Goal: Task Accomplishment & Management: Manage account settings

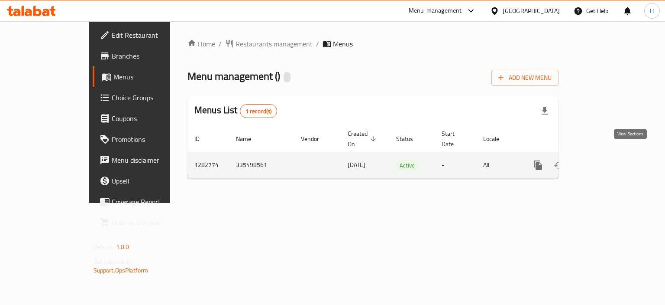
click at [606, 160] on icon "enhanced table" at bounding box center [601, 165] width 10 height 10
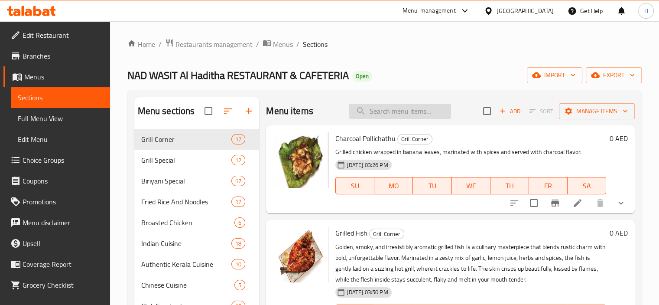
paste input "French Fries"
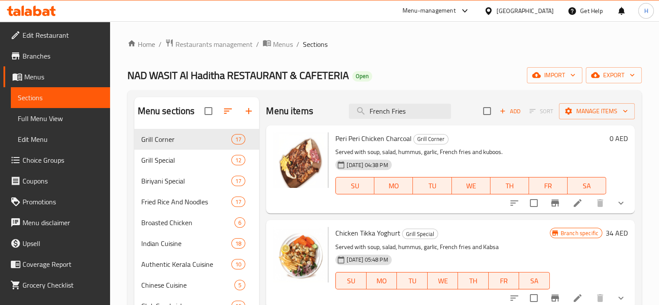
type input "French Fries"
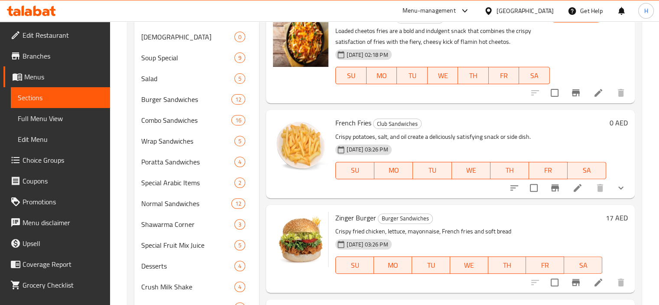
scroll to position [361, 0]
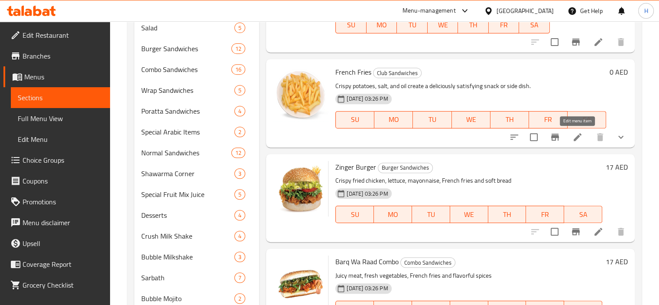
click at [580, 136] on icon at bounding box center [577, 137] width 10 height 10
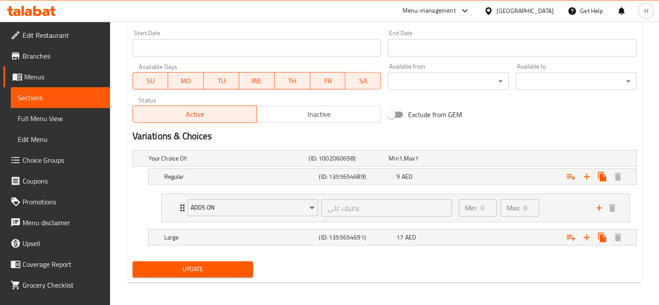
scroll to position [374, 0]
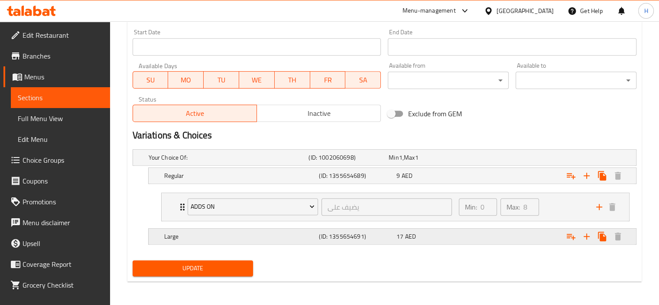
click at [224, 162] on h5 "Large" at bounding box center [227, 157] width 157 height 9
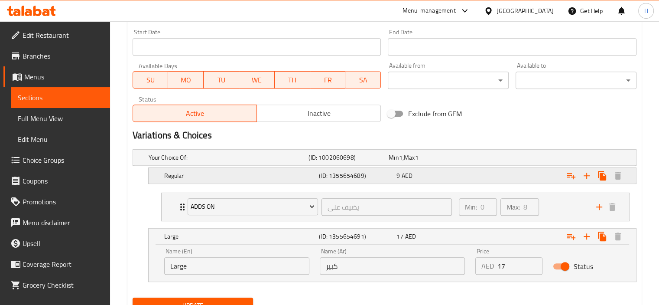
click at [264, 162] on h5 "Regular" at bounding box center [227, 157] width 157 height 9
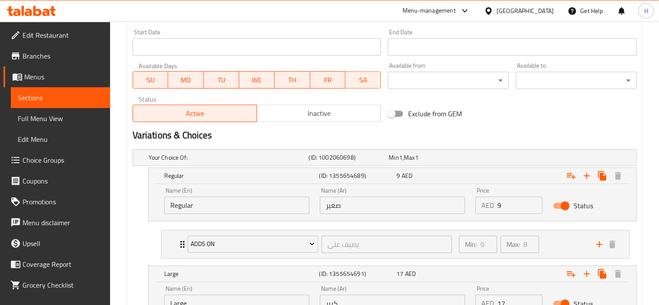
click at [265, 210] on input "Regular" at bounding box center [236, 204] width 145 height 17
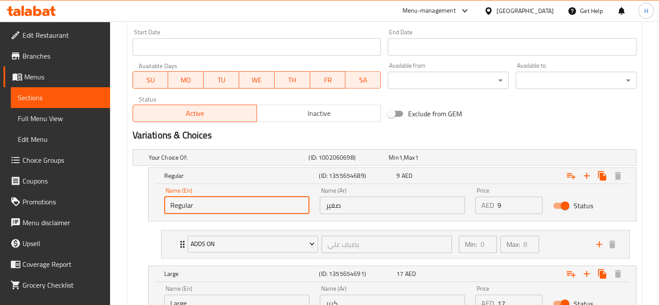
click at [359, 212] on input "صغير" at bounding box center [392, 204] width 145 height 17
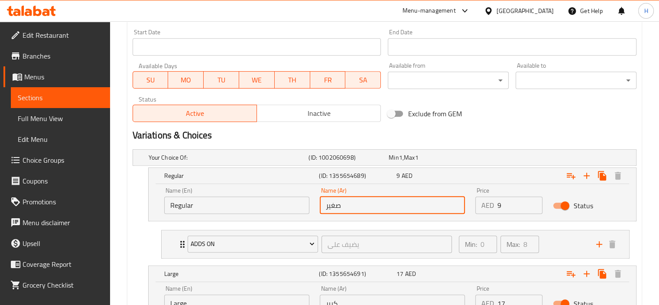
click at [360, 210] on input "صغير" at bounding box center [392, 204] width 145 height 17
paste input "ادي"
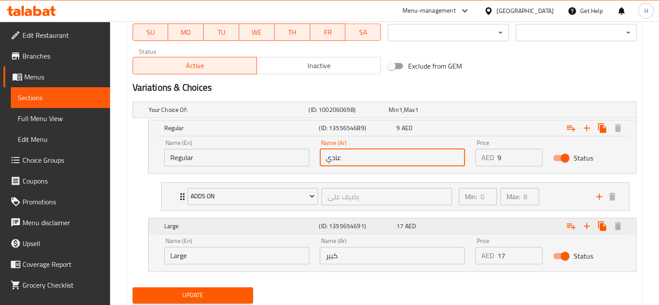
scroll to position [449, 0]
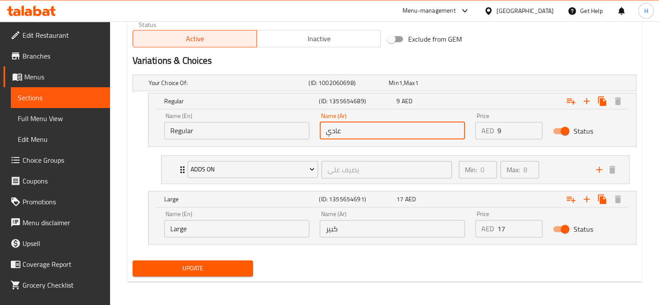
type input "عادي"
click at [204, 267] on span "Update" at bounding box center [192, 267] width 107 height 11
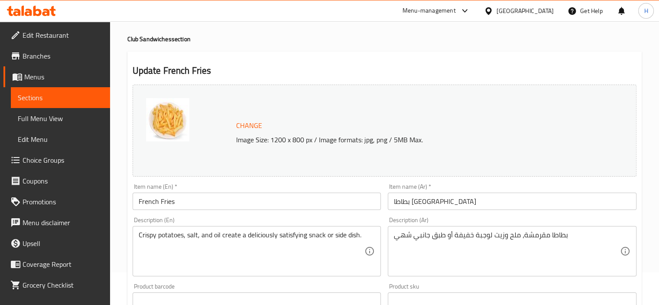
scroll to position [0, 0]
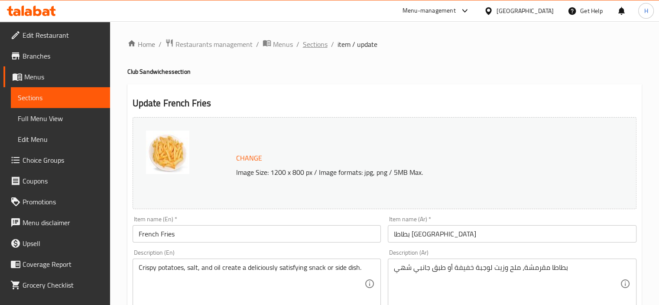
click at [315, 43] on span "Sections" at bounding box center [315, 44] width 25 height 10
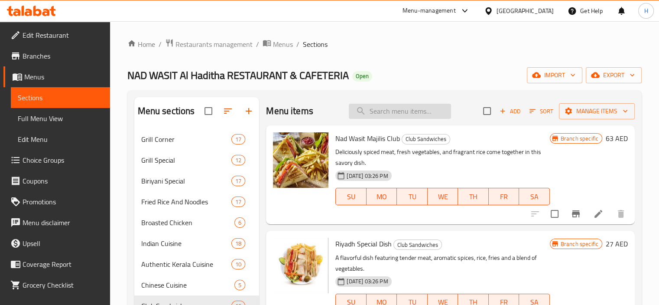
click at [402, 111] on input "search" at bounding box center [400, 111] width 102 height 15
paste input "682467"
type input "682467"
paste input "Paratha Chicken Chilli"
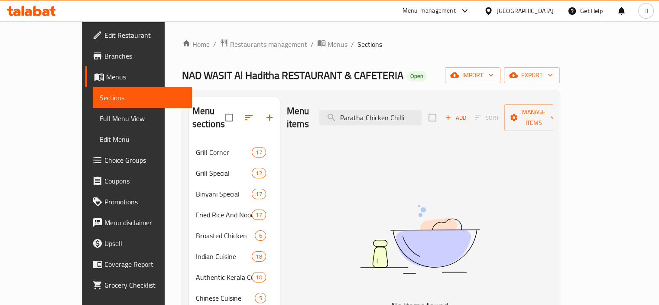
type input "Paratha Chicken Chilli"
click at [104, 53] on span "Branches" at bounding box center [144, 56] width 81 height 10
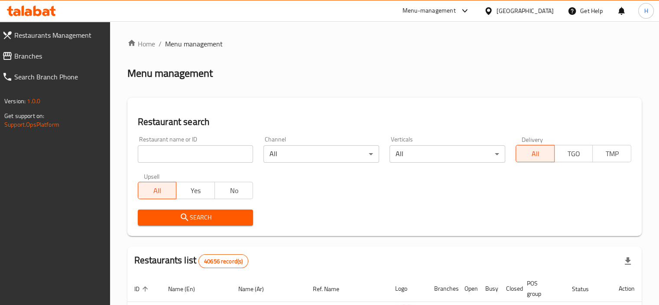
click at [49, 56] on span "Branches" at bounding box center [58, 56] width 89 height 10
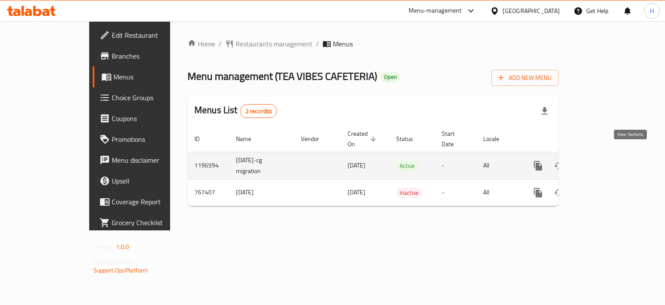
click at [605, 162] on icon "enhanced table" at bounding box center [601, 166] width 8 height 8
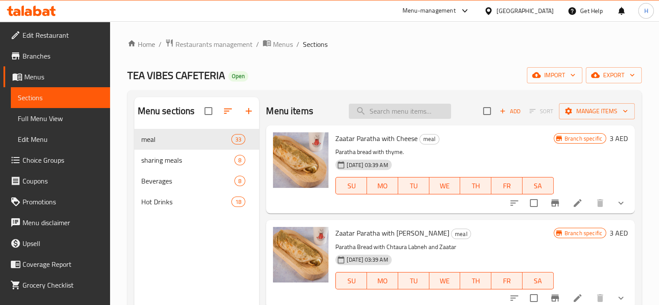
click at [393, 111] on input "search" at bounding box center [400, 111] width 102 height 15
paste input "Paratha Chicken Chilli"
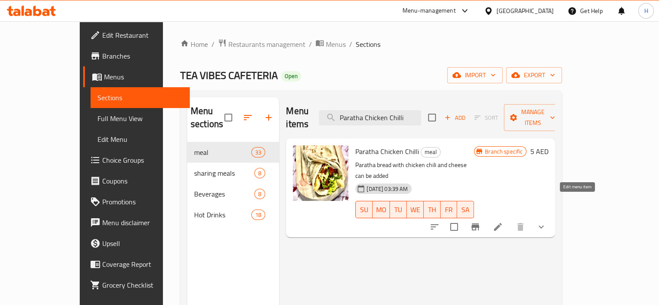
type input "Paratha Chicken Chilli"
click at [503, 221] on icon at bounding box center [498, 226] width 10 height 10
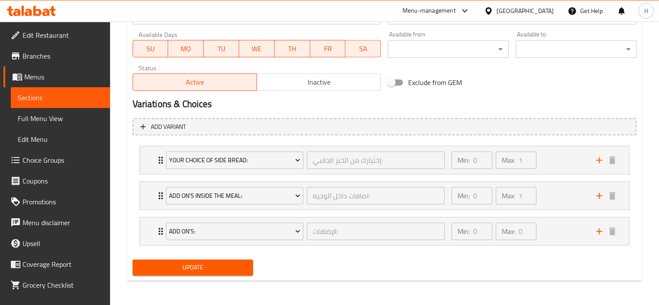
scroll to position [405, 0]
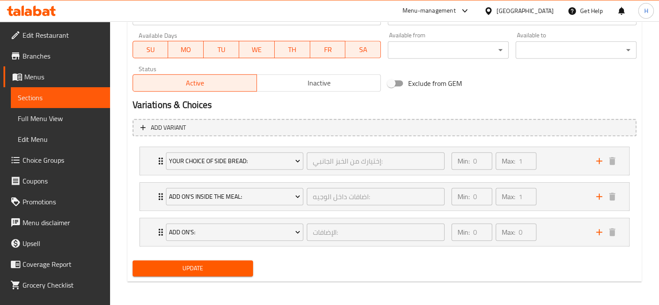
click at [52, 161] on span "Choice Groups" at bounding box center [63, 160] width 81 height 10
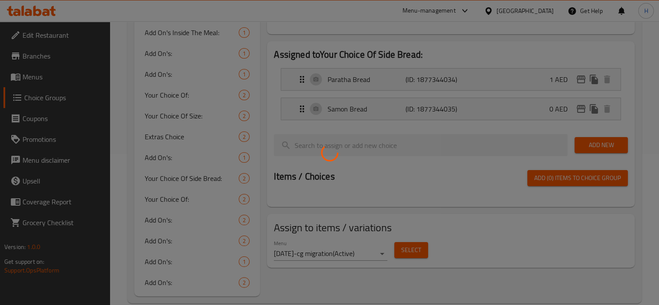
scroll to position [166, 0]
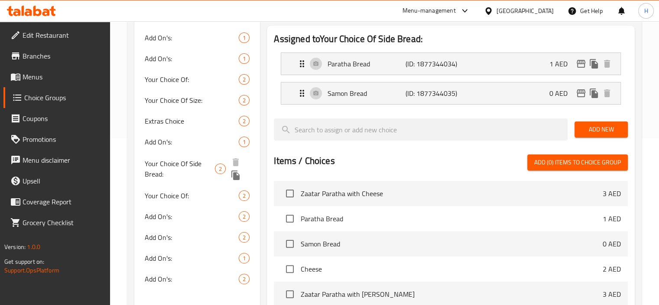
click at [171, 161] on span "Your Choice Of Side Bread:" at bounding box center [180, 168] width 71 height 21
type input "اختيارك من الخبز الجانبي:"
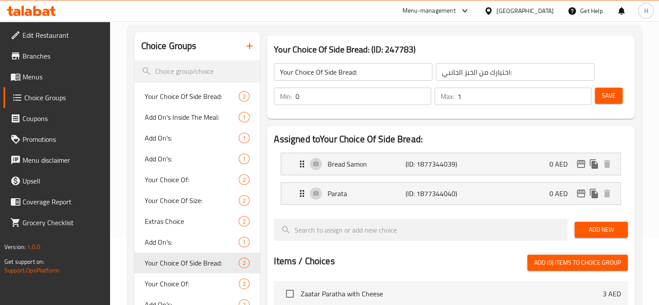
scroll to position [22, 0]
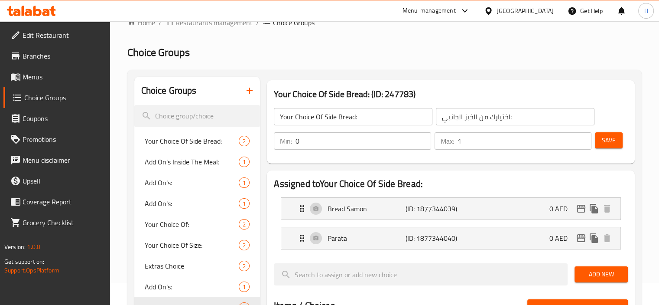
click at [366, 139] on input "0" at bounding box center [362, 140] width 135 height 17
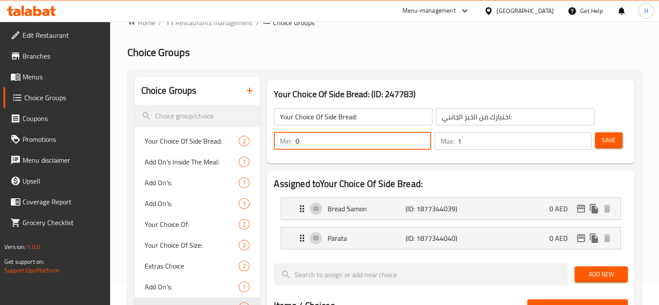
click at [366, 139] on input "0" at bounding box center [362, 140] width 135 height 17
type input "1"
click at [609, 138] on span "Save" at bounding box center [609, 140] width 14 height 11
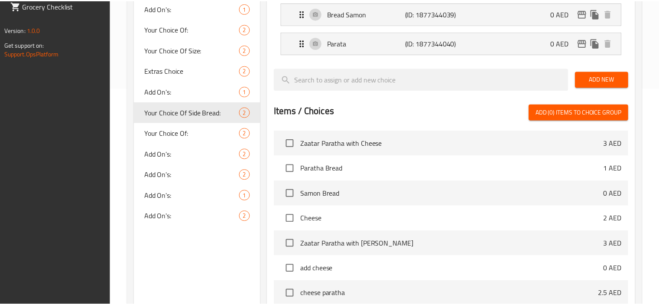
scroll to position [317, 0]
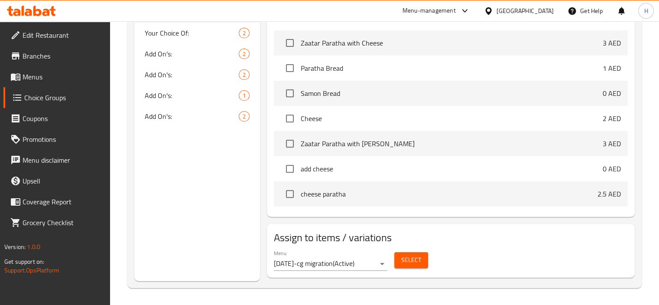
click at [510, 11] on div "[GEOGRAPHIC_DATA]" at bounding box center [524, 11] width 57 height 10
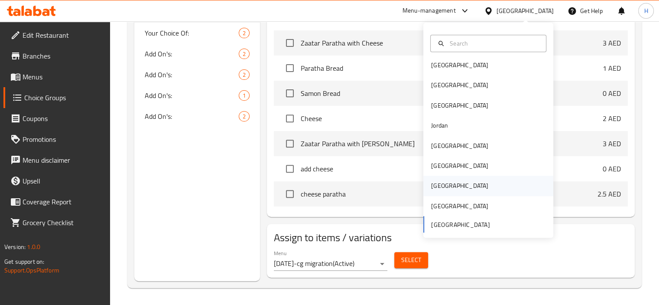
scroll to position [5, 0]
click at [434, 117] on div "Jordan" at bounding box center [439, 124] width 31 height 20
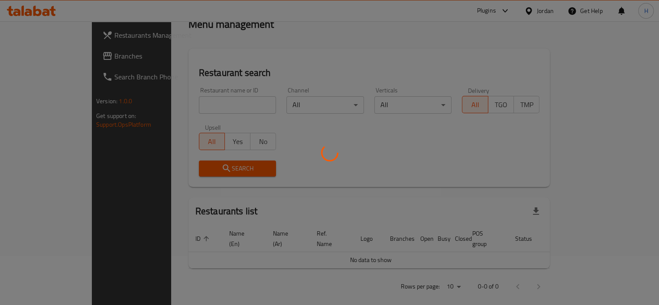
scroll to position [317, 0]
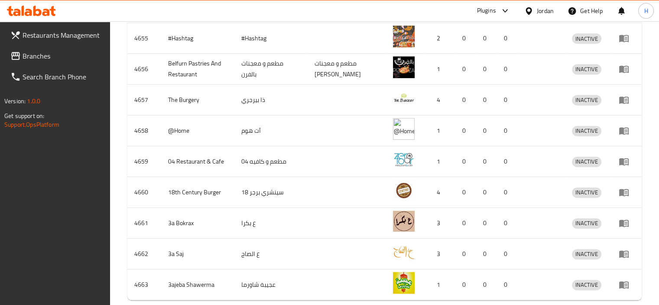
click at [45, 51] on span "Branches" at bounding box center [63, 56] width 81 height 10
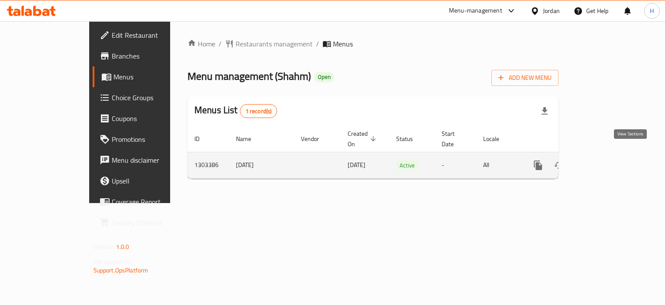
click at [605, 161] on icon "enhanced table" at bounding box center [601, 165] width 8 height 8
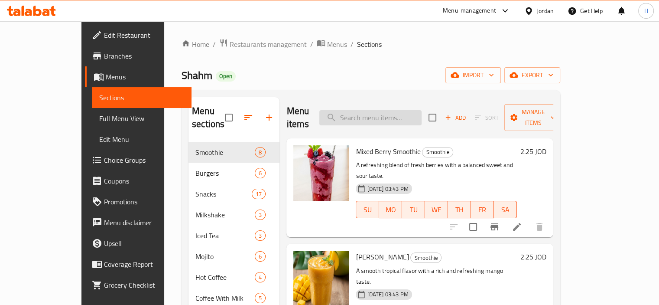
click at [408, 110] on input "search" at bounding box center [370, 117] width 102 height 15
paste input "Burger Al-Shahm 300g"
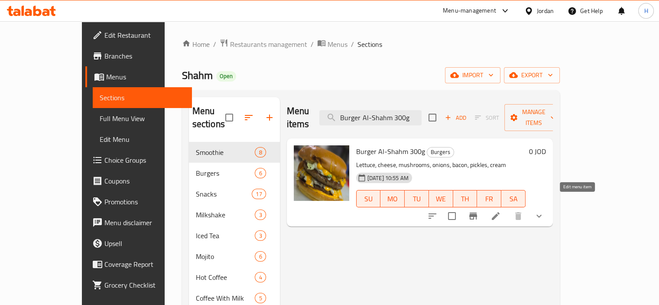
type input "Burger Al-Shahm 300g"
click at [499, 212] on icon at bounding box center [496, 216] width 8 height 8
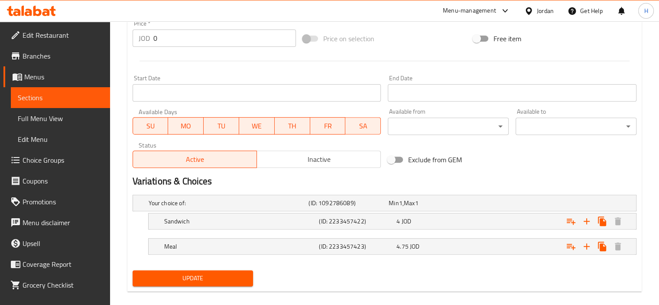
scroll to position [333, 0]
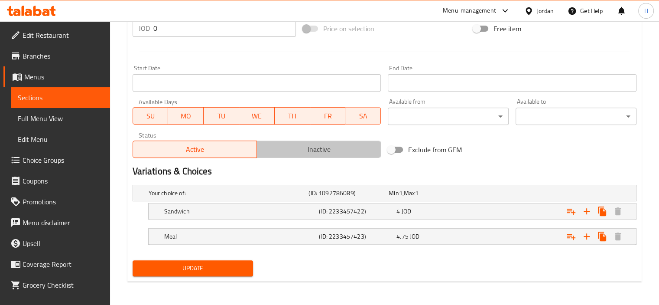
click at [308, 146] on span "Inactive" at bounding box center [318, 149] width 117 height 13
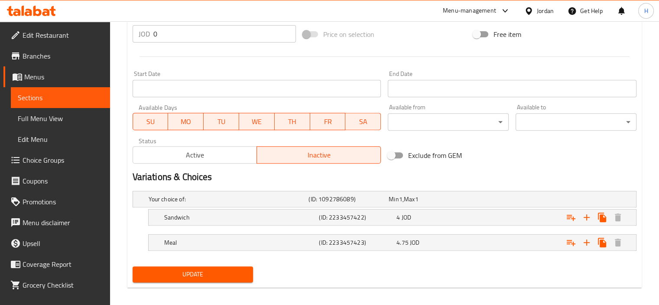
click at [232, 263] on div "Update" at bounding box center [193, 273] width 128 height 23
click at [225, 281] on button "Update" at bounding box center [193, 274] width 121 height 16
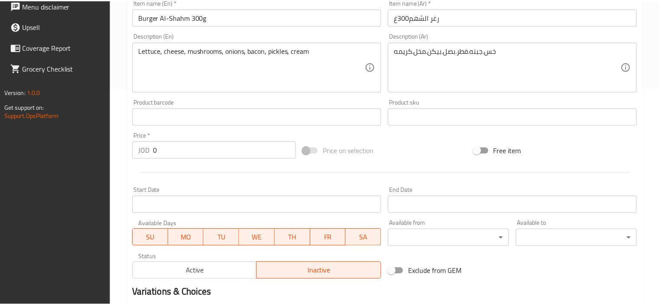
scroll to position [339, 0]
